Goal: Information Seeking & Learning: Find specific page/section

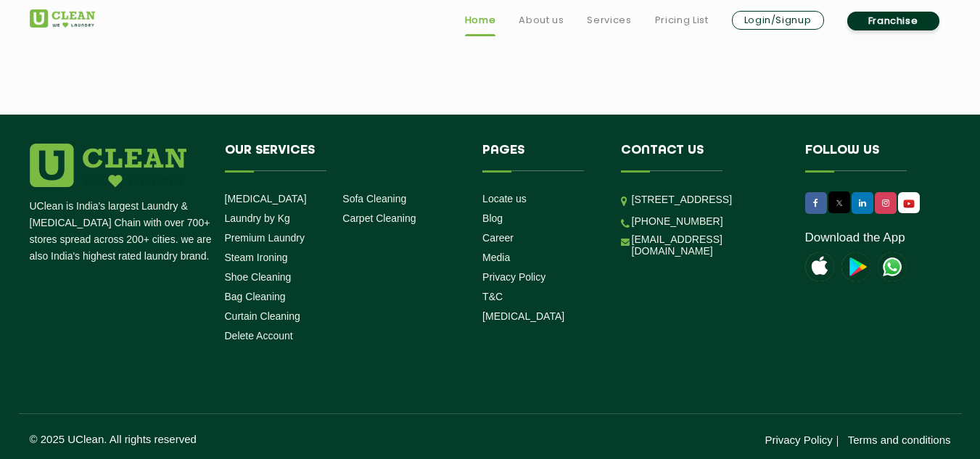
scroll to position [4151, 0]
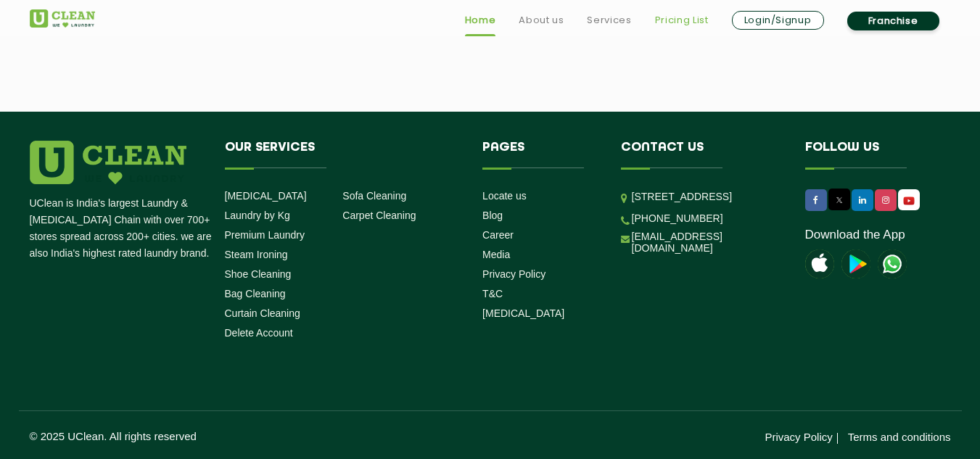
click at [693, 22] on link "Pricing List" at bounding box center [682, 20] width 54 height 17
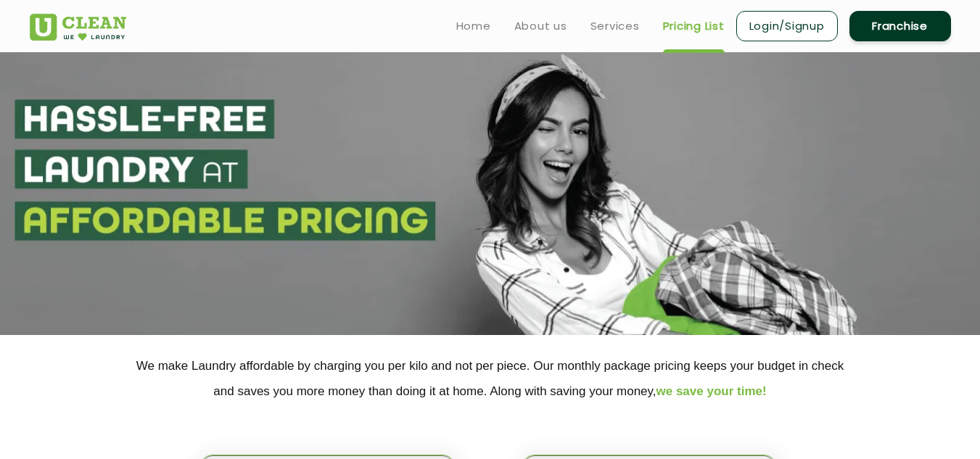
select select "0"
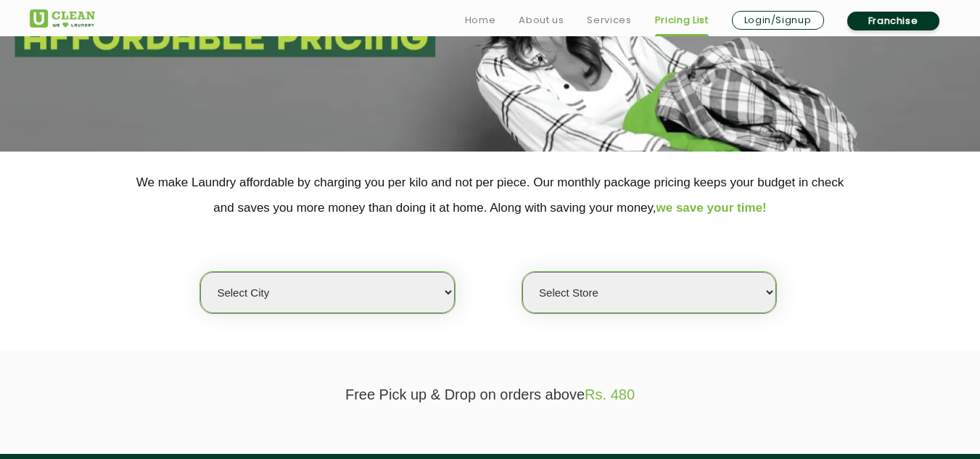
scroll to position [435, 0]
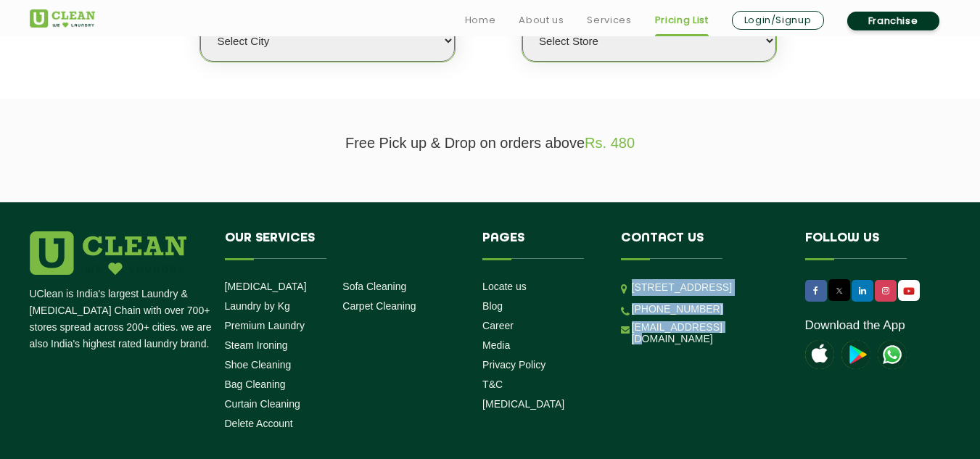
drag, startPoint x: 634, startPoint y: 285, endPoint x: 724, endPoint y: 375, distance: 127.7
click at [726, 345] on ul "[STREET_ADDRESS] [PHONE_NUMBER] [EMAIL_ADDRESS][DOMAIN_NAME]" at bounding box center [702, 312] width 162 height 66
copy ul "[STREET_ADDRESS] [PHONE_NUMBER] [EMAIL_ADDRESS][DOMAIN_NAME]"
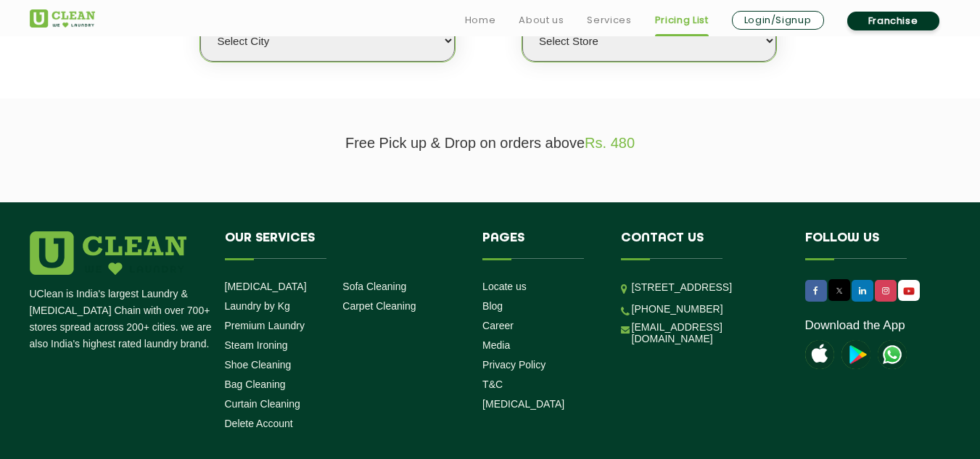
drag, startPoint x: 187, startPoint y: 249, endPoint x: 169, endPoint y: 252, distance: 18.4
click at [169, 252] on div at bounding box center [122, 253] width 184 height 44
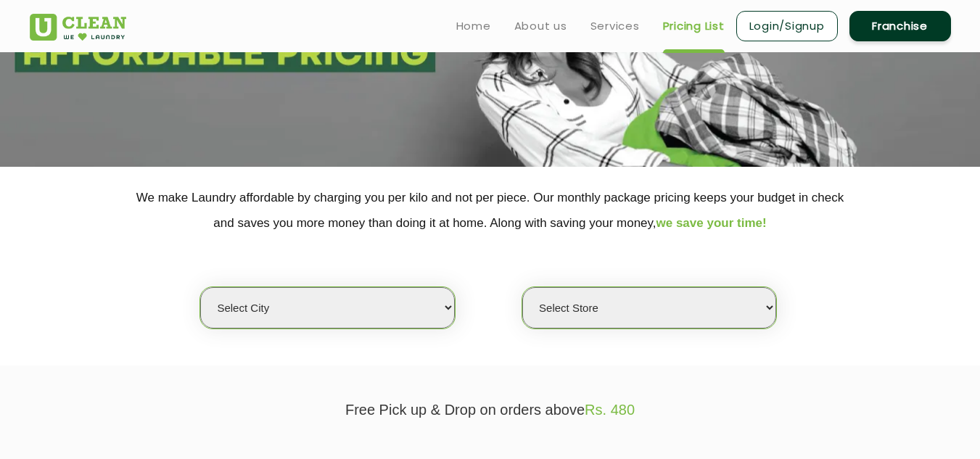
scroll to position [145, 0]
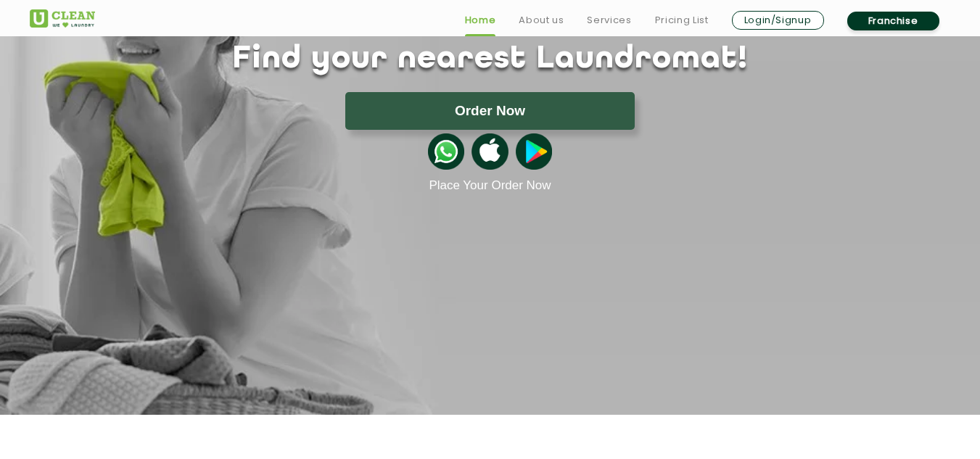
scroll to position [2503, 0]
